Goal: Use online tool/utility: Utilize a website feature to perform a specific function

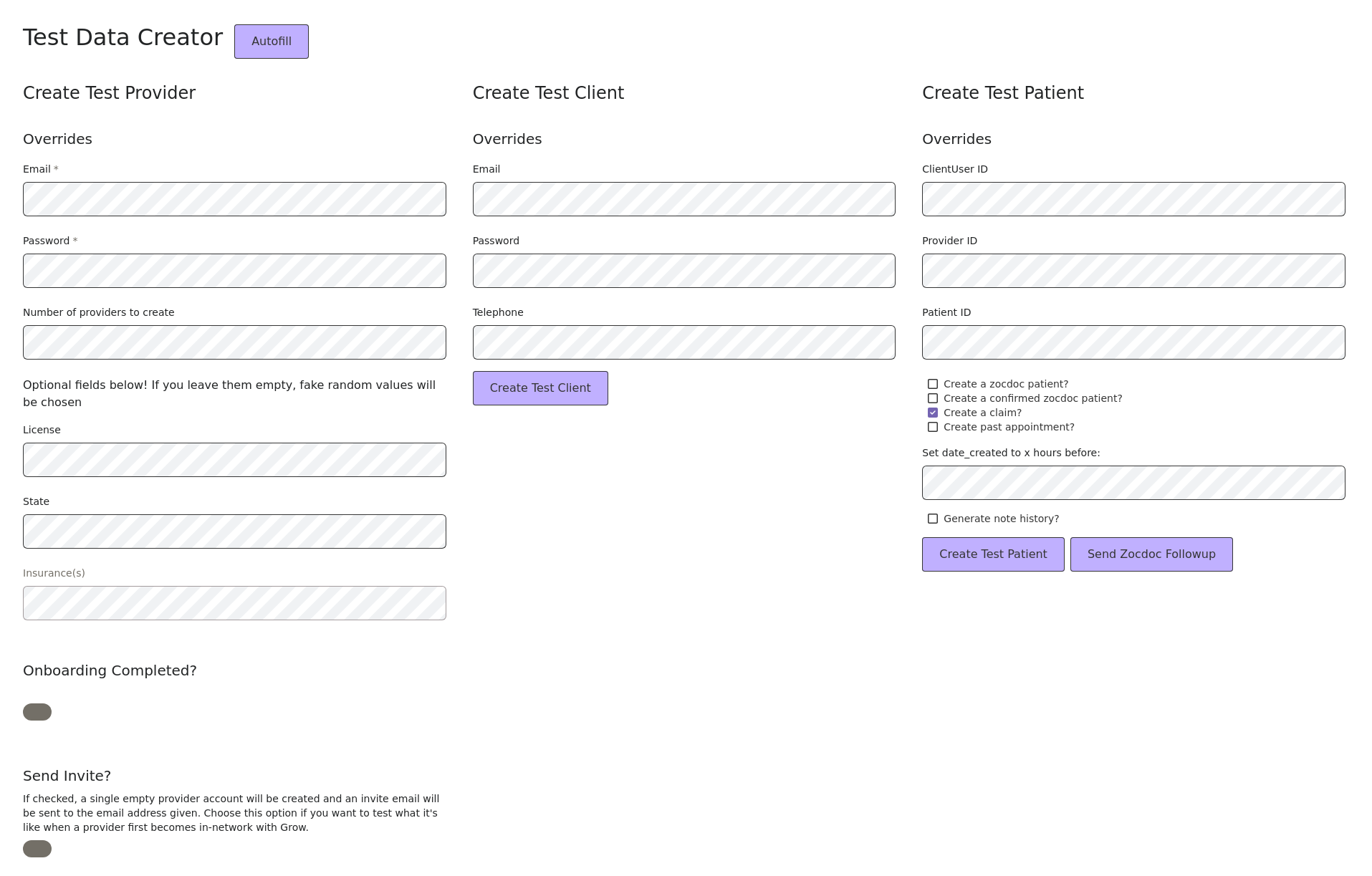
click at [892, 360] on div "Create Test Provider Overrides Email * Password * Number of providers to create…" at bounding box center [686, 776] width 1326 height 1436
click at [610, 360] on div "Create Test Client Overrides Email Password Telephone Create Test Client" at bounding box center [686, 549] width 427 height 935
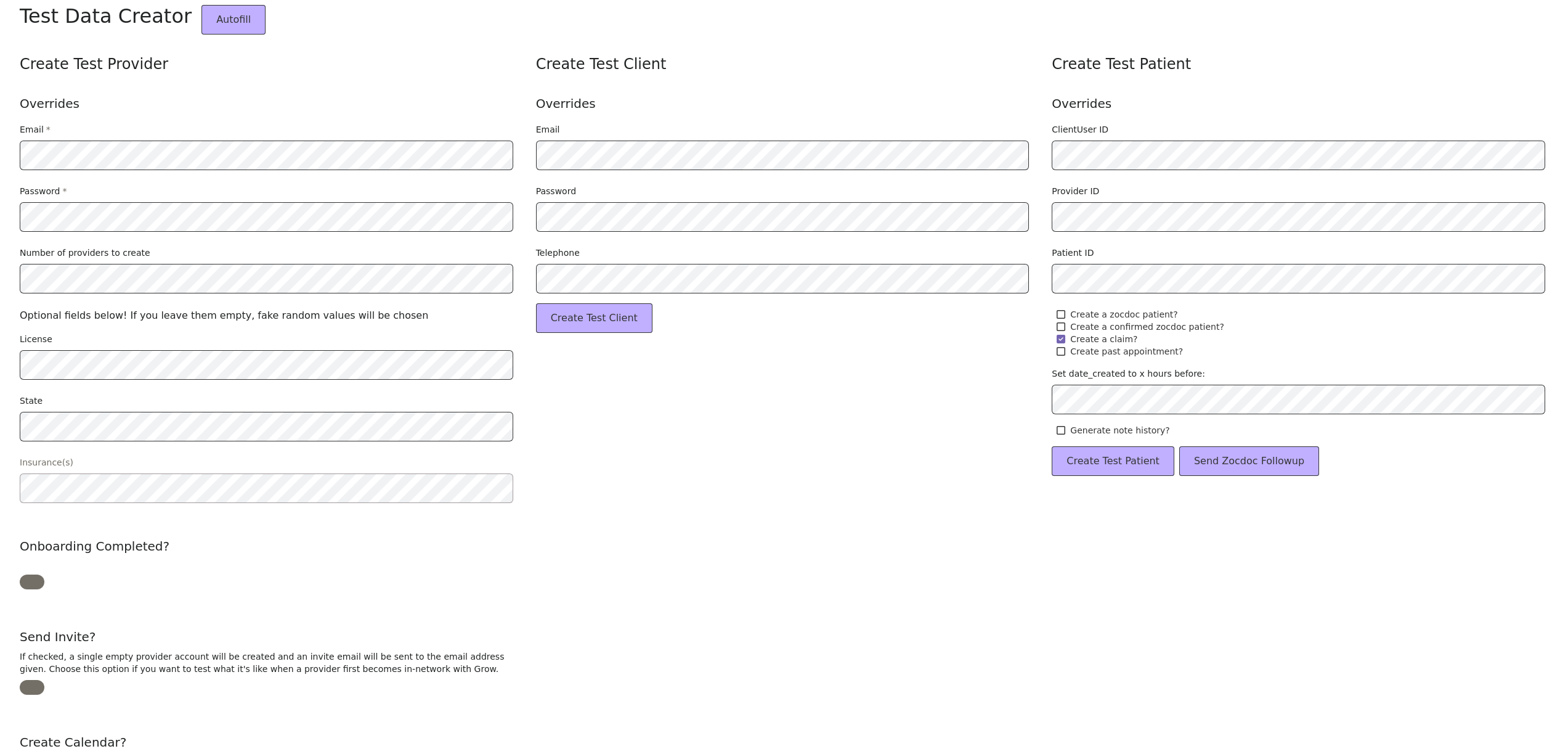
scroll to position [165, 0]
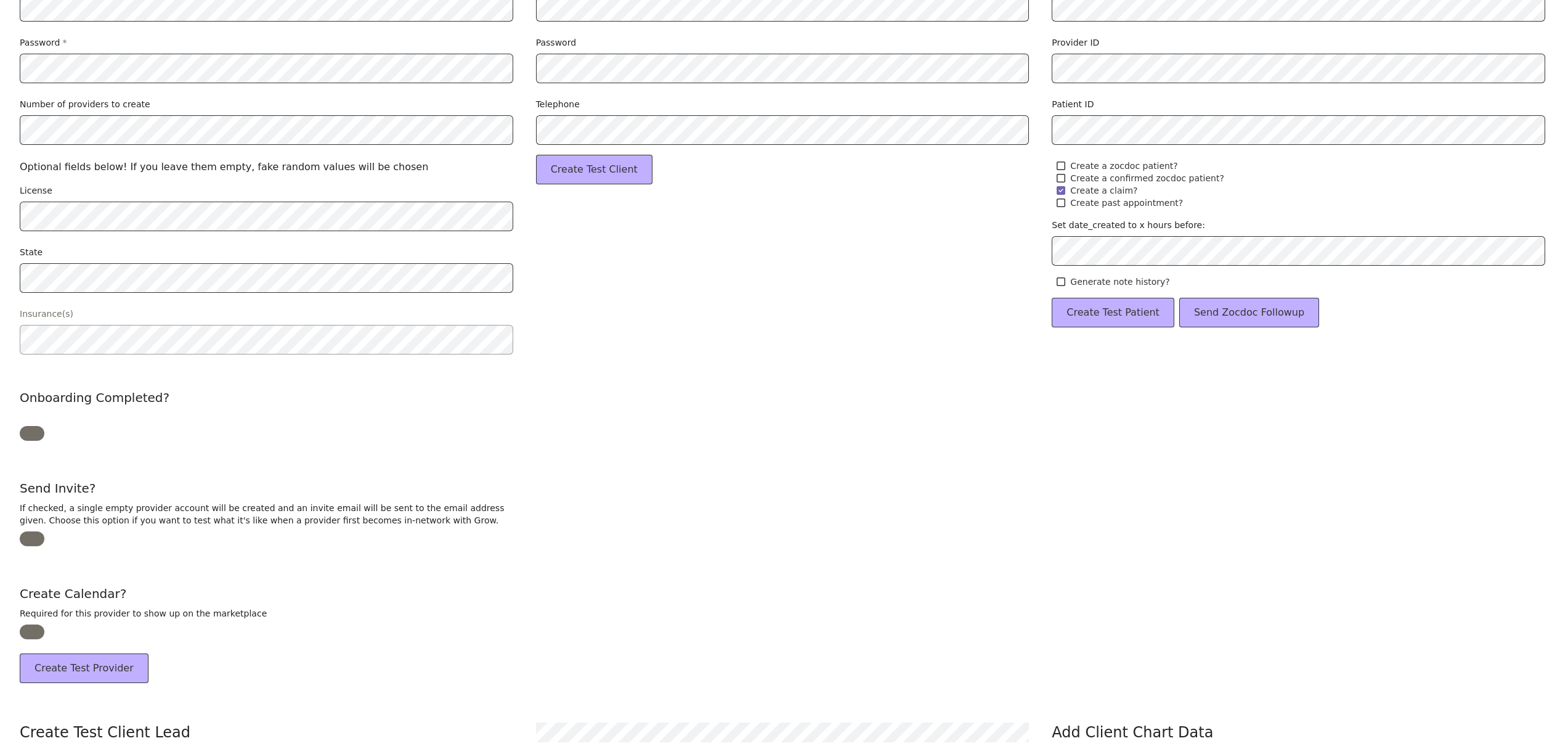
click at [91, 672] on button "Create Test Provider" at bounding box center [84, 668] width 129 height 29
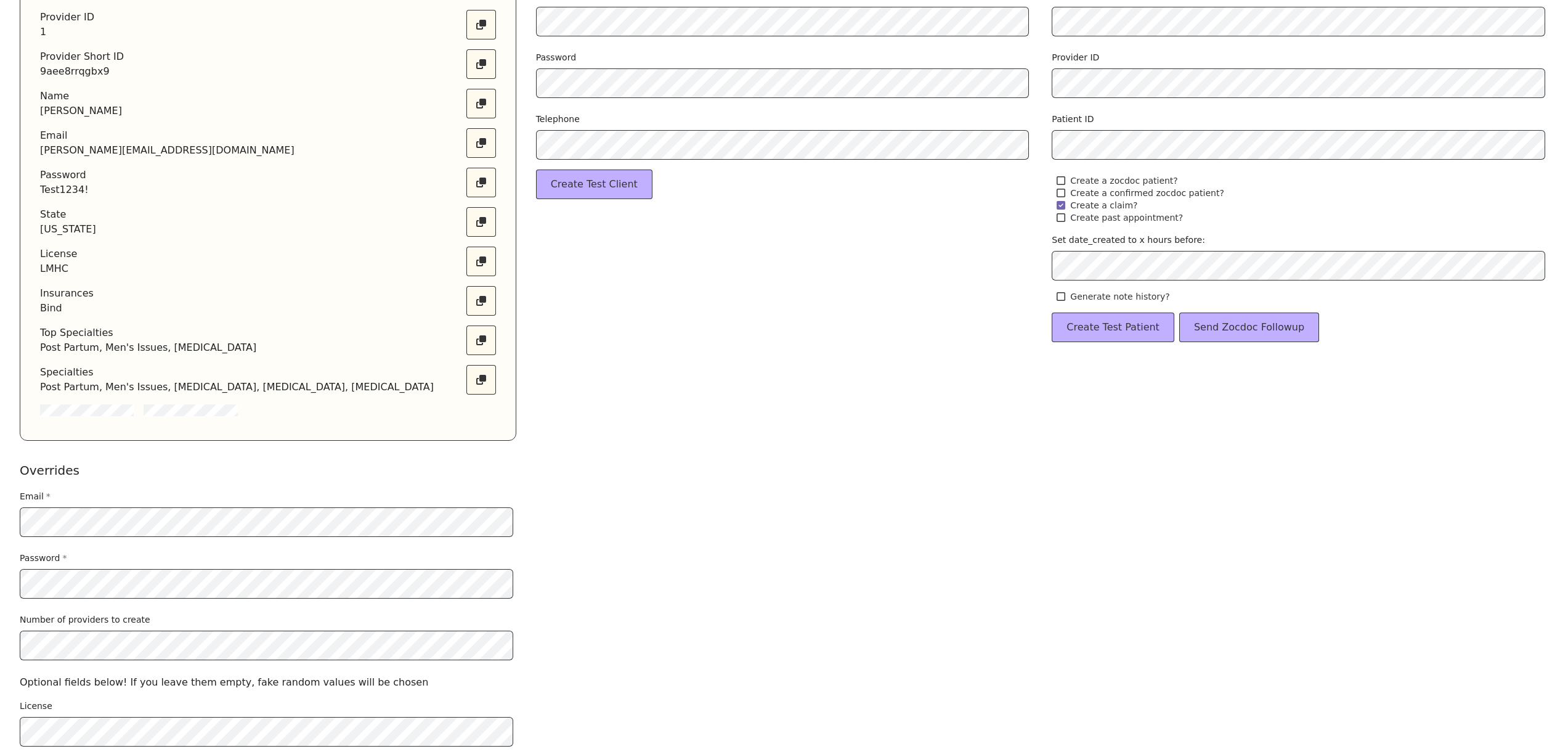
scroll to position [0, 0]
